Goal: Understand process/instructions

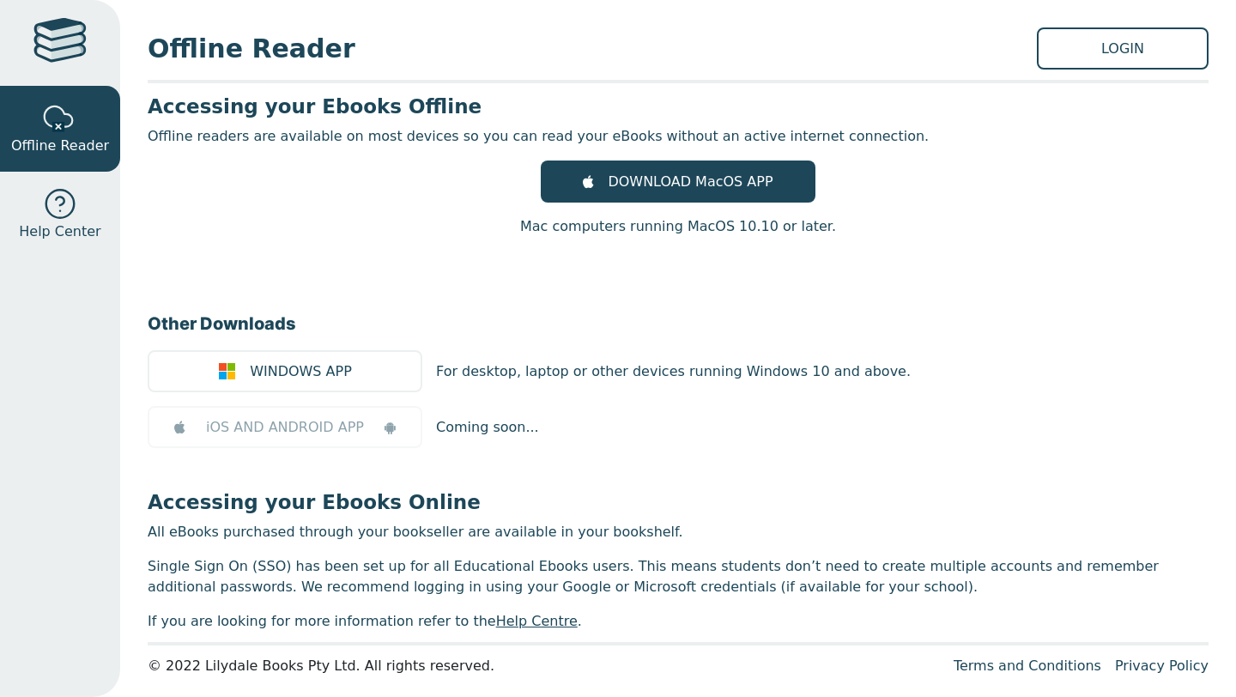
click at [22, 33] on link at bounding box center [60, 43] width 120 height 86
click at [49, 34] on div at bounding box center [59, 43] width 53 height 50
click at [51, 127] on div at bounding box center [60, 118] width 34 height 34
click at [58, 33] on div at bounding box center [59, 43] width 53 height 50
click at [70, 57] on div at bounding box center [59, 43] width 53 height 50
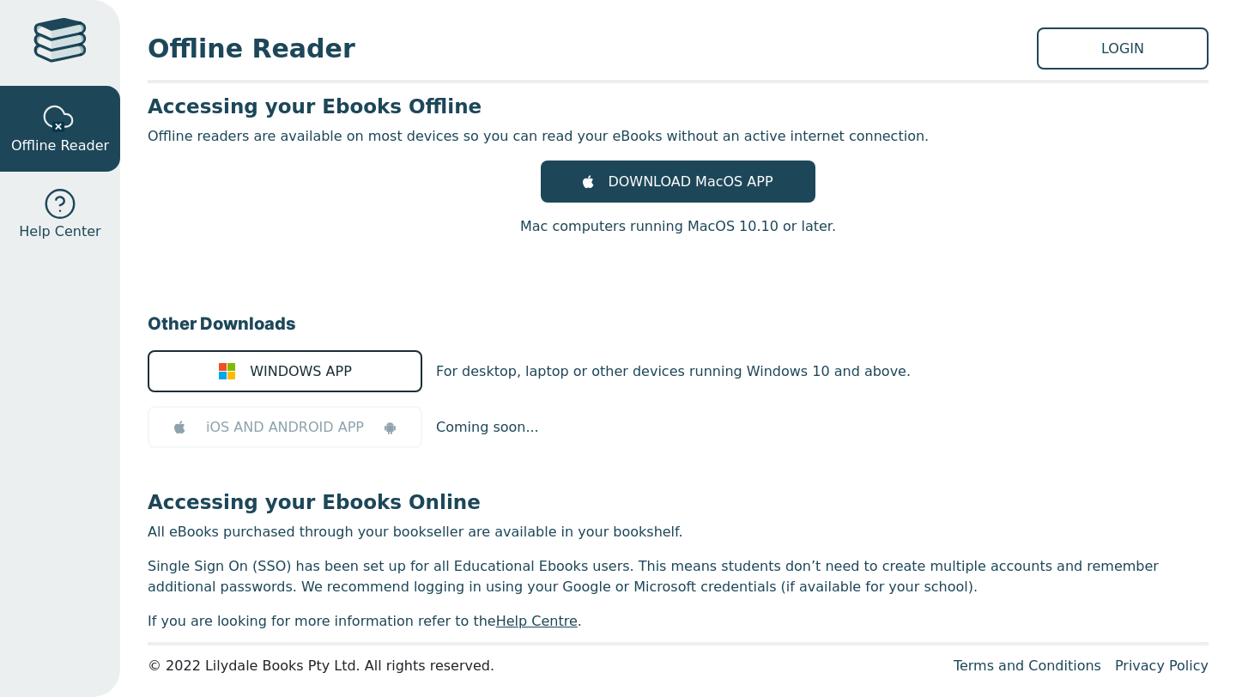
click at [312, 384] on link "WINDOWS APP" at bounding box center [285, 371] width 275 height 42
click at [24, 78] on link at bounding box center [60, 43] width 120 height 86
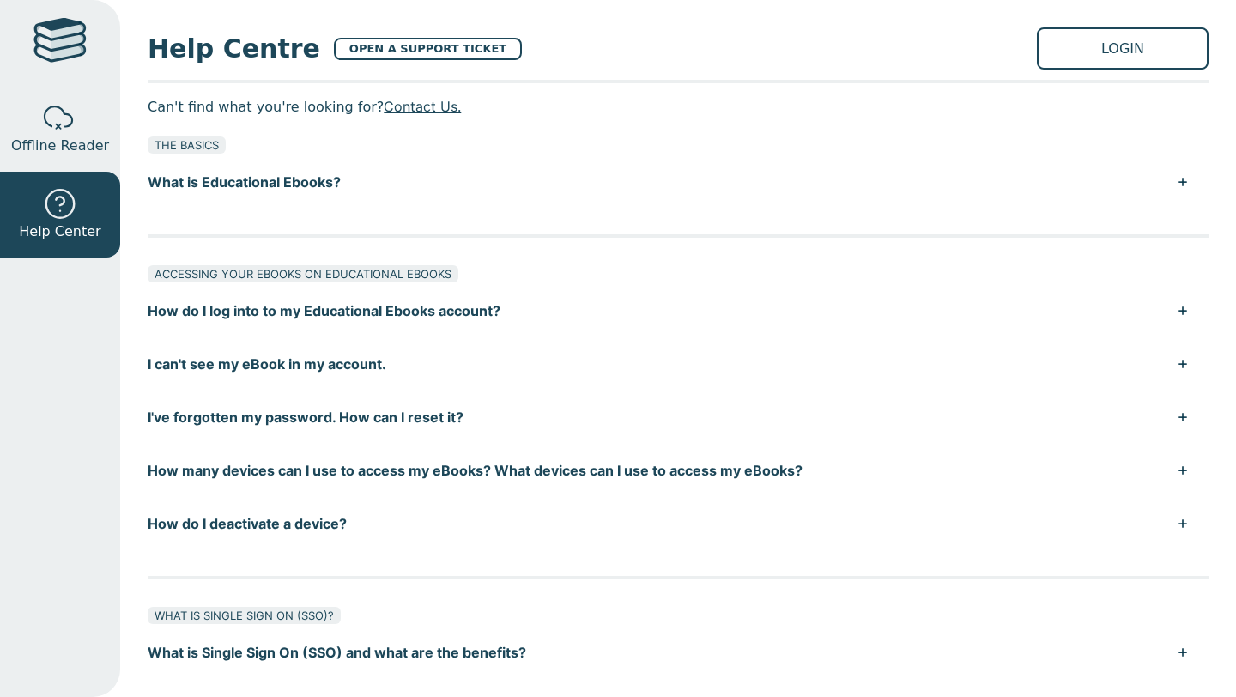
click at [65, 21] on div at bounding box center [59, 43] width 53 height 50
click at [1070, 43] on link "LOGIN" at bounding box center [1123, 48] width 172 height 42
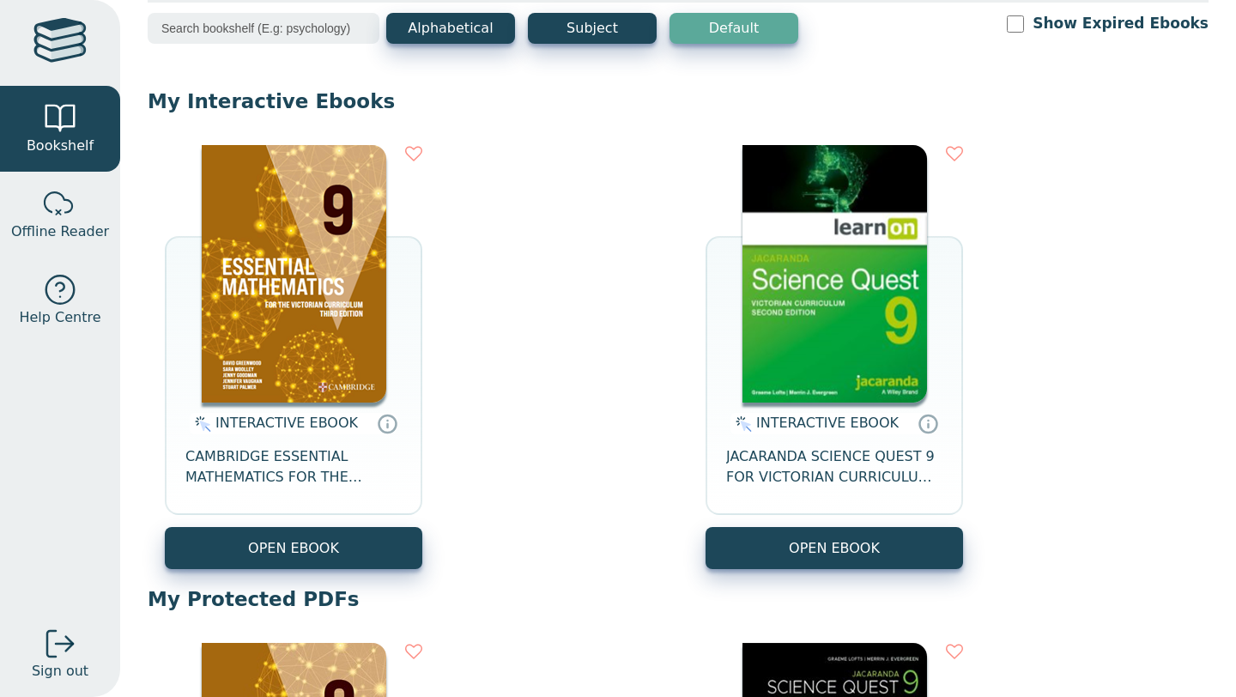
scroll to position [100, 0]
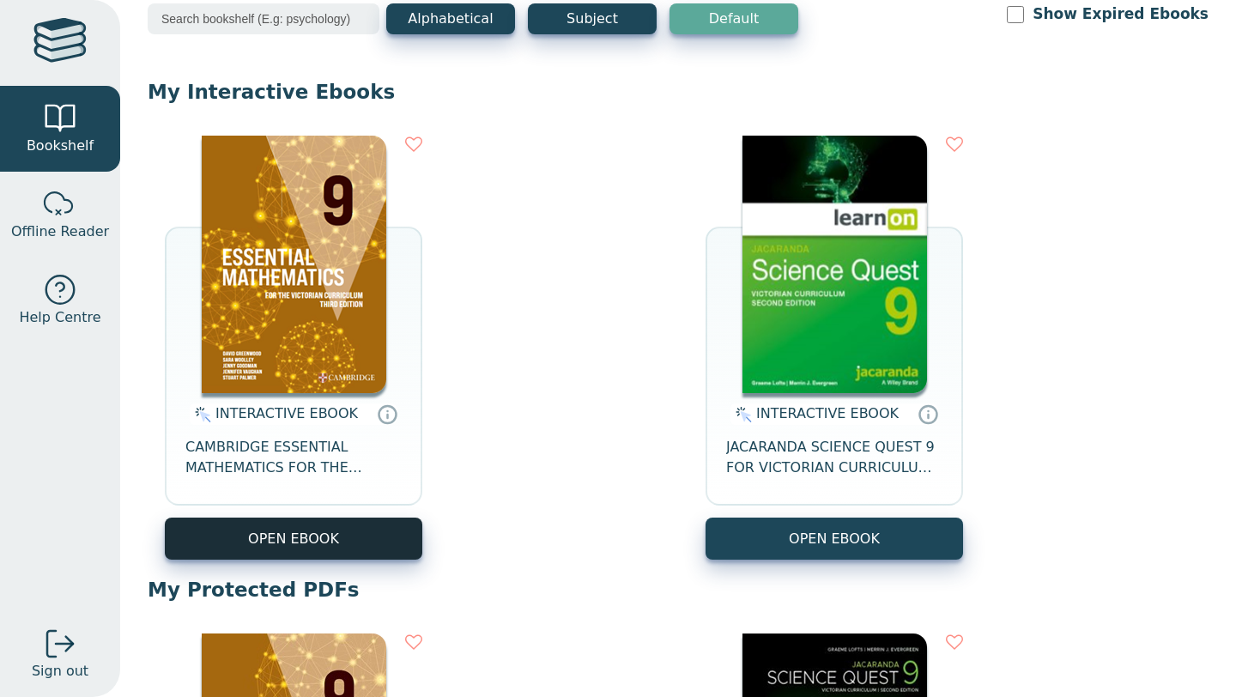
click at [372, 531] on button "OPEN EBOOK" at bounding box center [293, 538] width 257 height 42
